Goal: Task Accomplishment & Management: Manage account settings

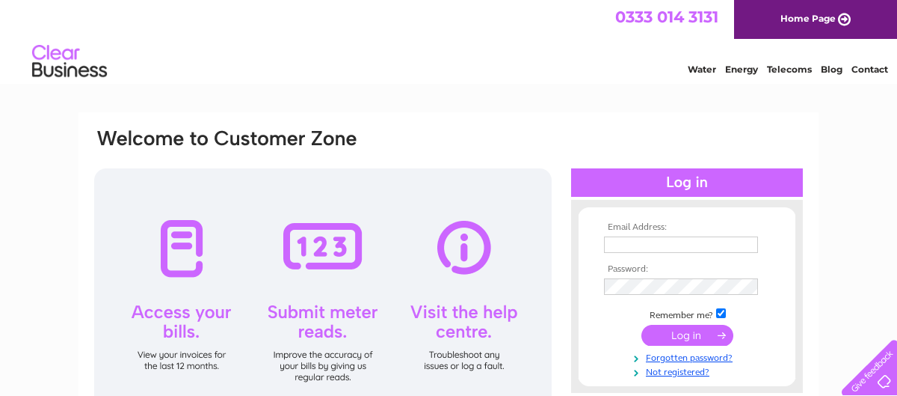
type input "[EMAIL_ADDRESS][DOMAIN_NAME]"
click at [187, 246] on div at bounding box center [323, 299] width 458 height 262
click at [681, 331] on input "submit" at bounding box center [688, 335] width 92 height 21
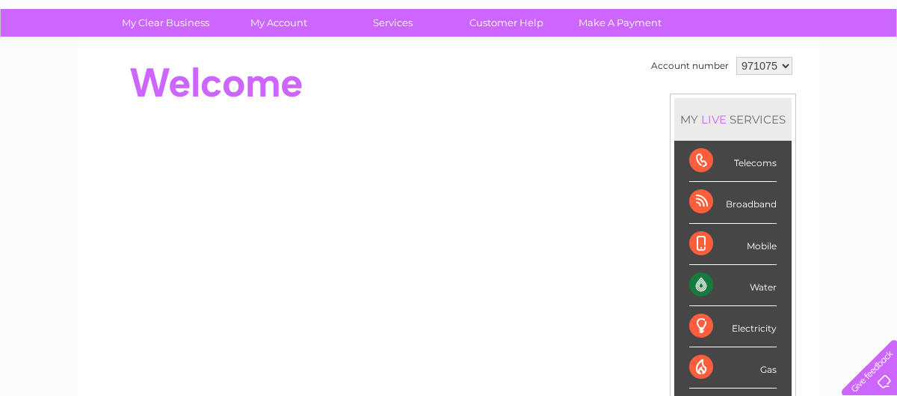
scroll to position [150, 0]
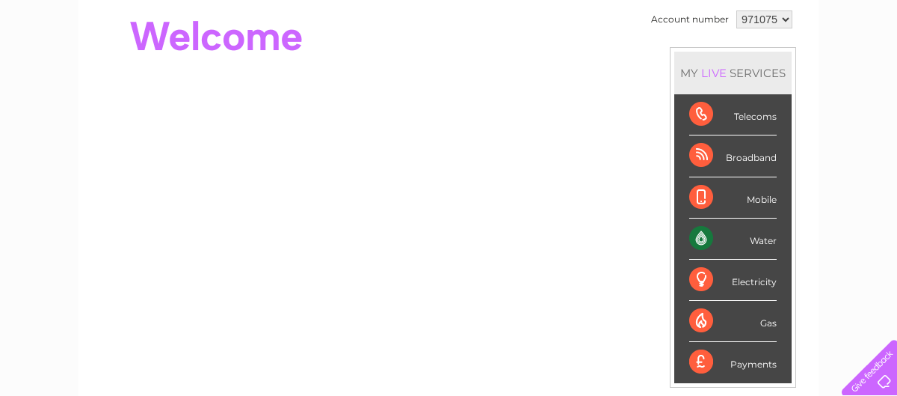
click at [713, 231] on div "Water" at bounding box center [734, 238] width 88 height 41
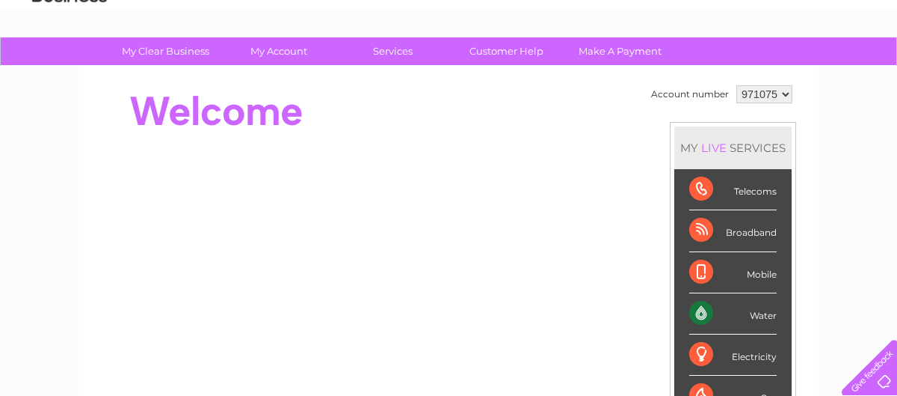
scroll to position [0, 0]
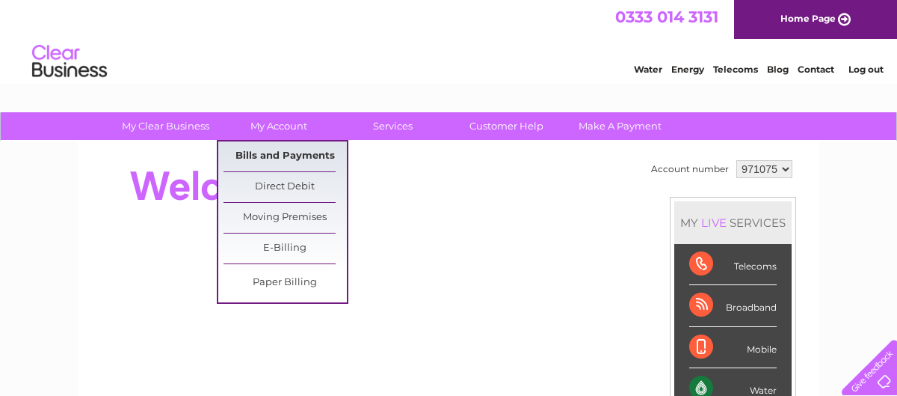
click at [268, 159] on link "Bills and Payments" at bounding box center [285, 156] width 123 height 30
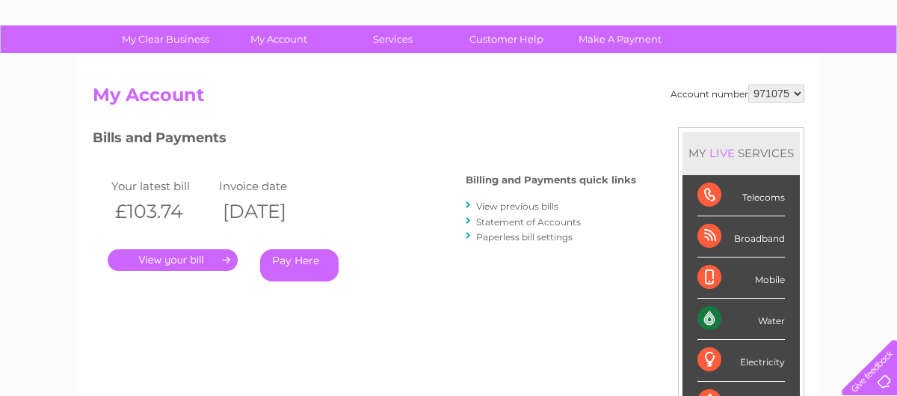
scroll to position [150, 0]
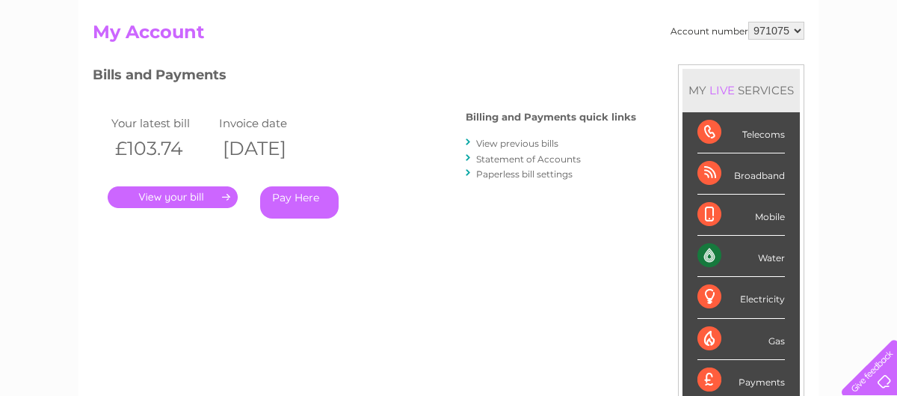
click at [171, 198] on link "." at bounding box center [173, 197] width 130 height 22
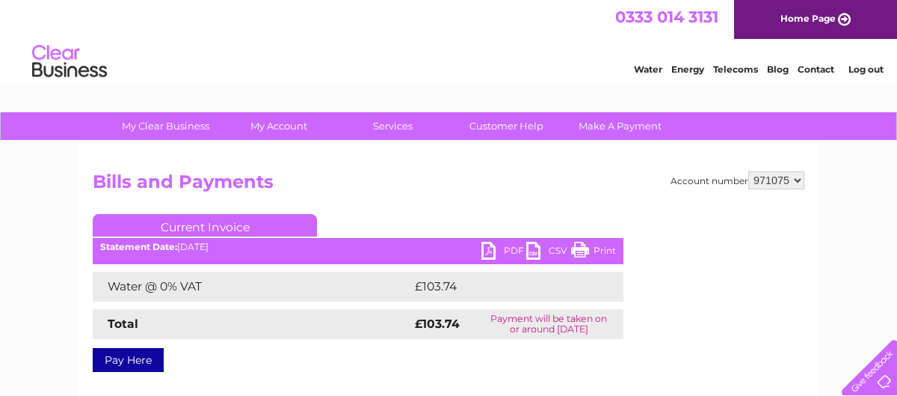
click at [489, 254] on link "PDF" at bounding box center [504, 253] width 45 height 22
click at [501, 251] on link "PDF" at bounding box center [504, 253] width 45 height 22
